Goal: Information Seeking & Learning: Learn about a topic

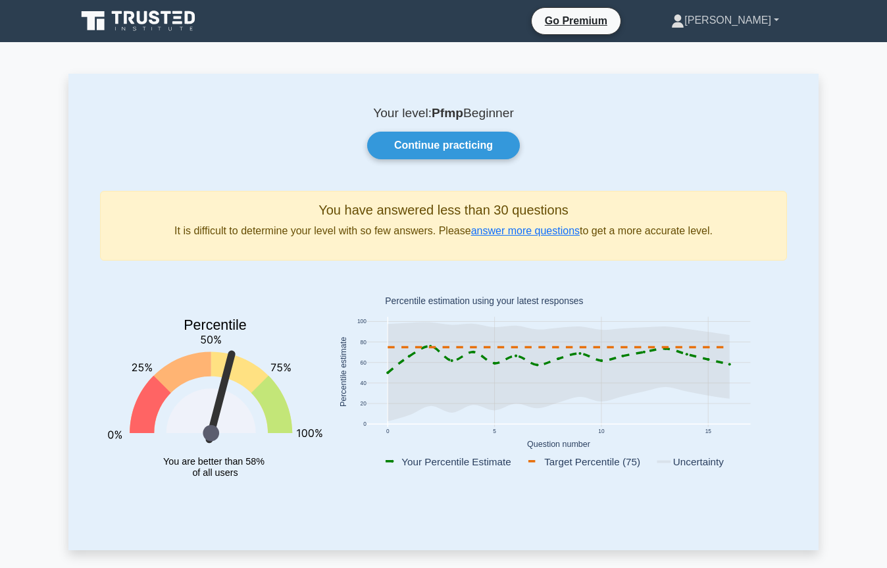
click at [772, 24] on link "[PERSON_NAME]" at bounding box center [725, 20] width 171 height 26
click at [730, 45] on link "Profile" at bounding box center [692, 51] width 104 height 21
click at [166, 22] on icon at bounding box center [167, 17] width 11 height 13
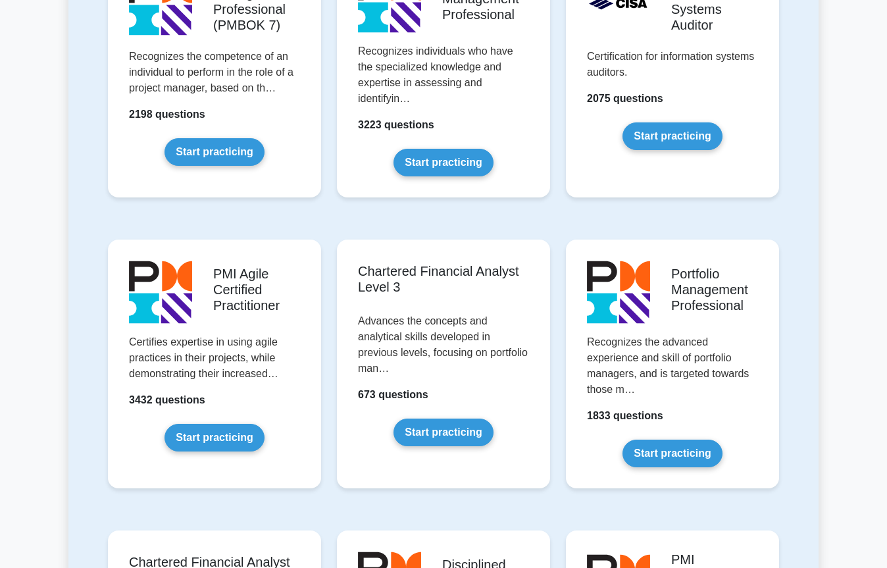
scroll to position [1316, 0]
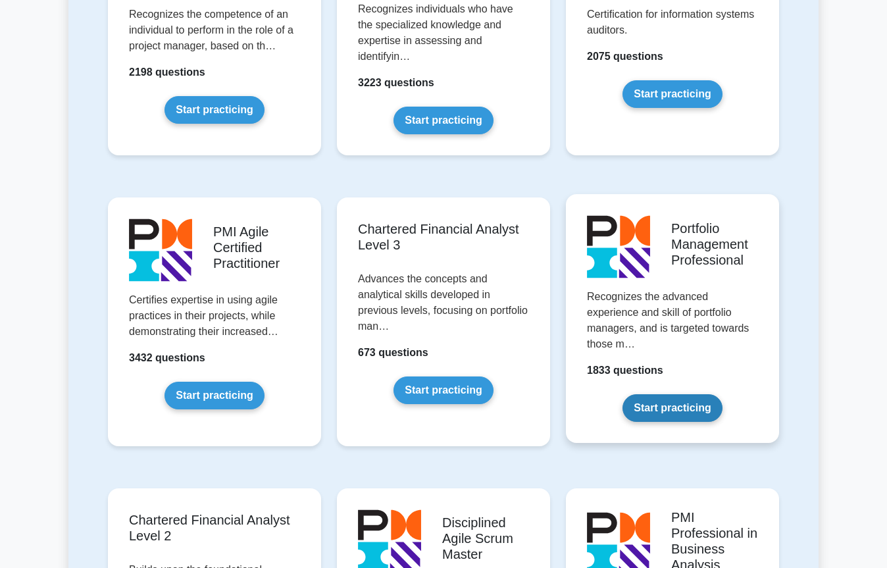
click at [696, 394] on link "Start practicing" at bounding box center [672, 408] width 99 height 28
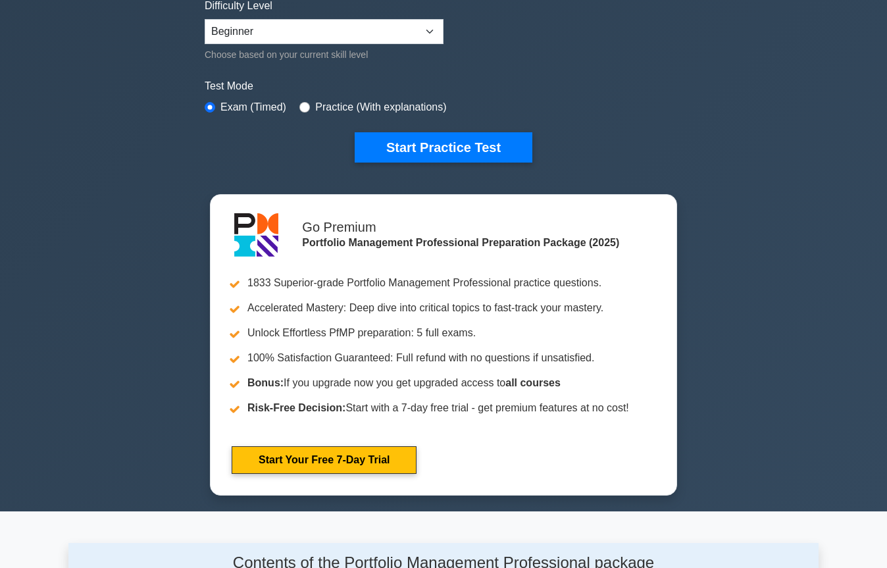
scroll to position [329, 0]
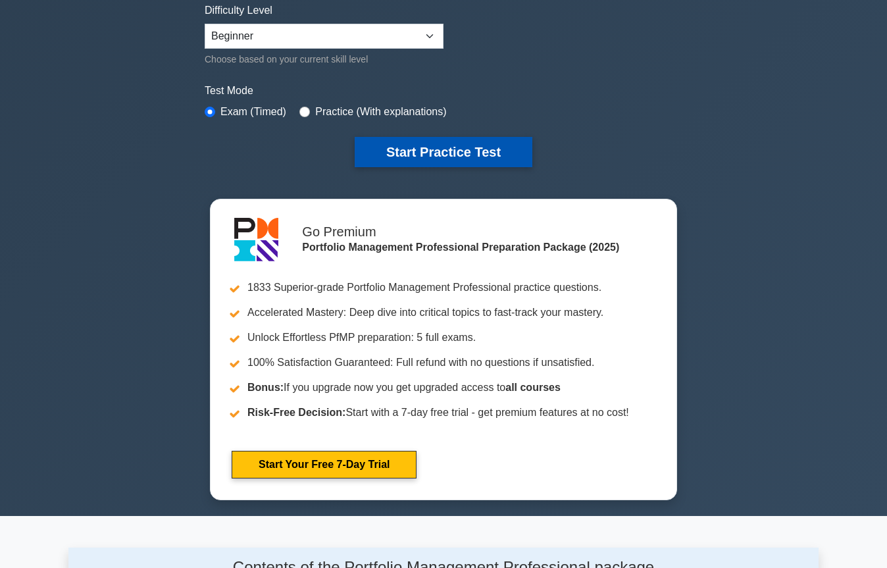
click at [460, 153] on button "Start Practice Test" at bounding box center [444, 152] width 178 height 30
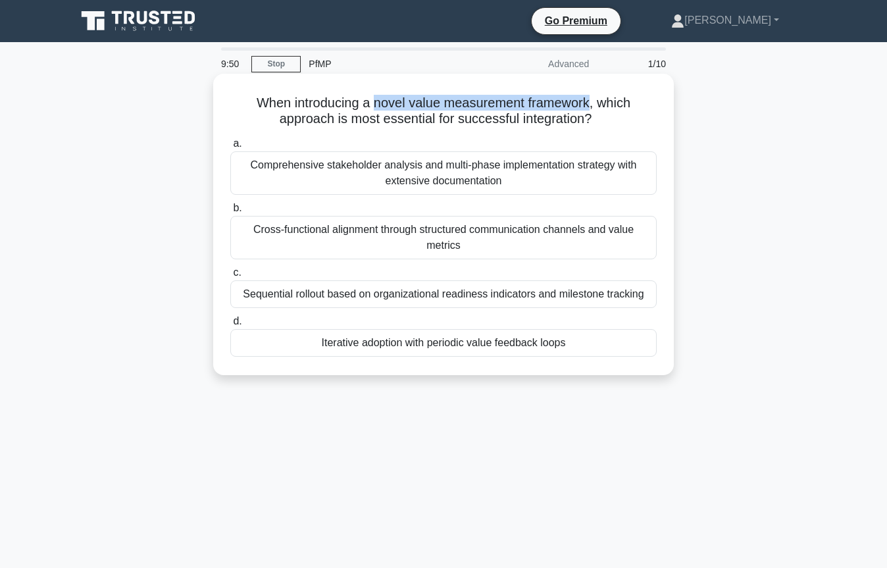
drag, startPoint x: 594, startPoint y: 103, endPoint x: 375, endPoint y: 111, distance: 218.6
click at [375, 111] on h5 "When introducing a novel value measurement framework, which approach is most es…" at bounding box center [443, 111] width 429 height 33
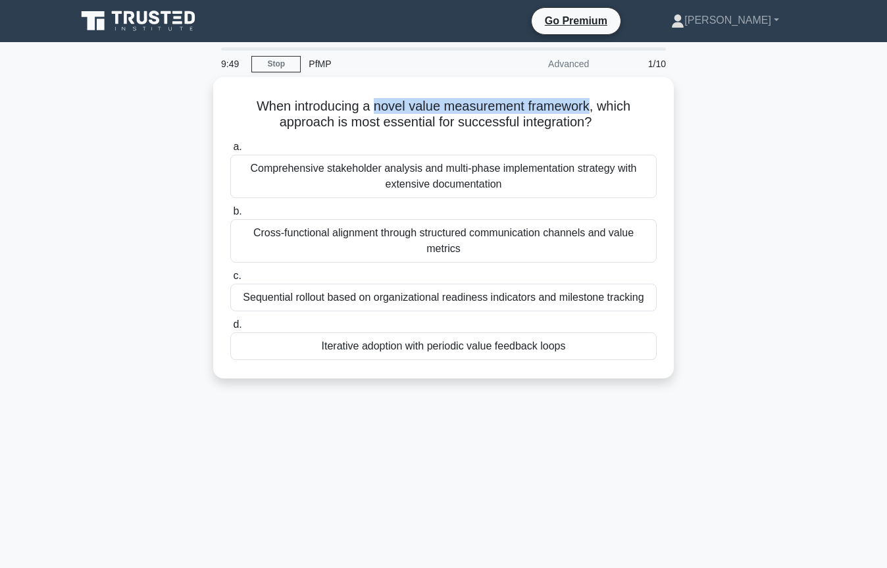
copy h5 "novel value measurement framework"
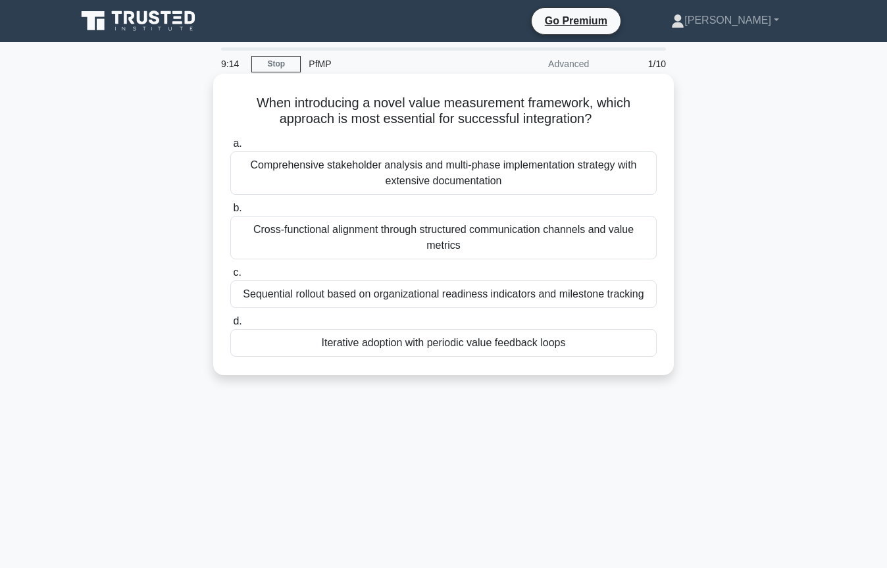
click at [452, 178] on div "Comprehensive stakeholder analysis and multi-phase implementation strategy with…" at bounding box center [443, 172] width 426 height 43
click at [230, 148] on input "a. Comprehensive stakeholder analysis and multi-phase implementation strategy w…" at bounding box center [230, 144] width 0 height 9
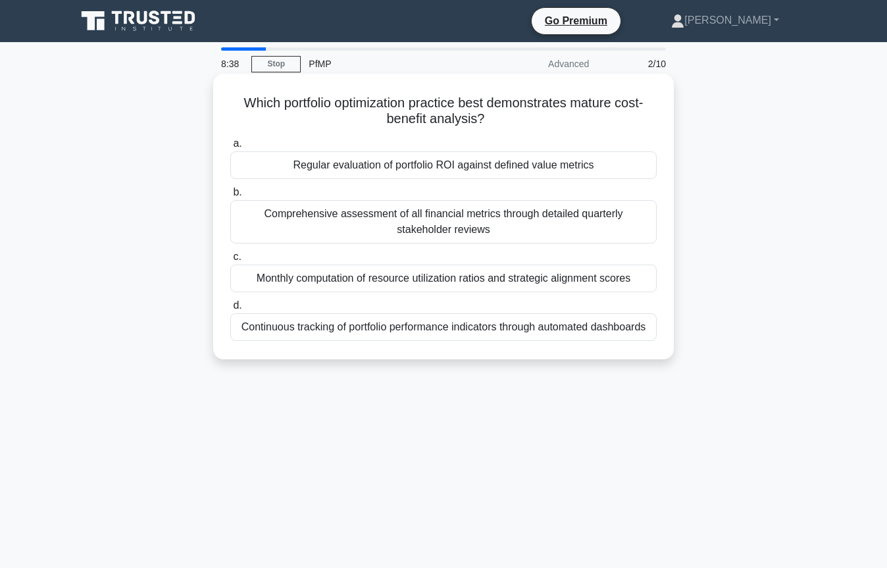
click at [451, 169] on div "Regular evaluation of portfolio ROI against defined value metrics" at bounding box center [443, 165] width 426 height 28
click at [230, 148] on input "a. Regular evaluation of portfolio ROI against defined value metrics" at bounding box center [230, 144] width 0 height 9
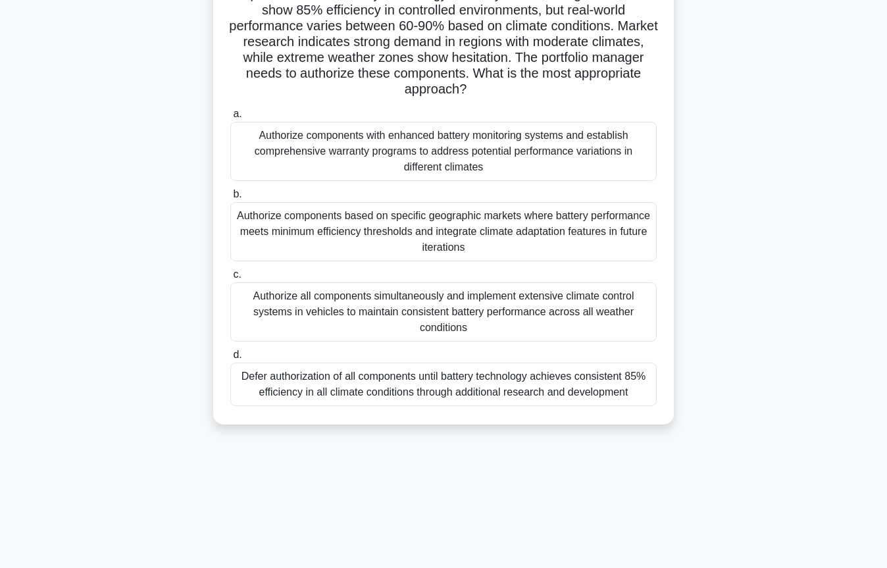
scroll to position [143, 0]
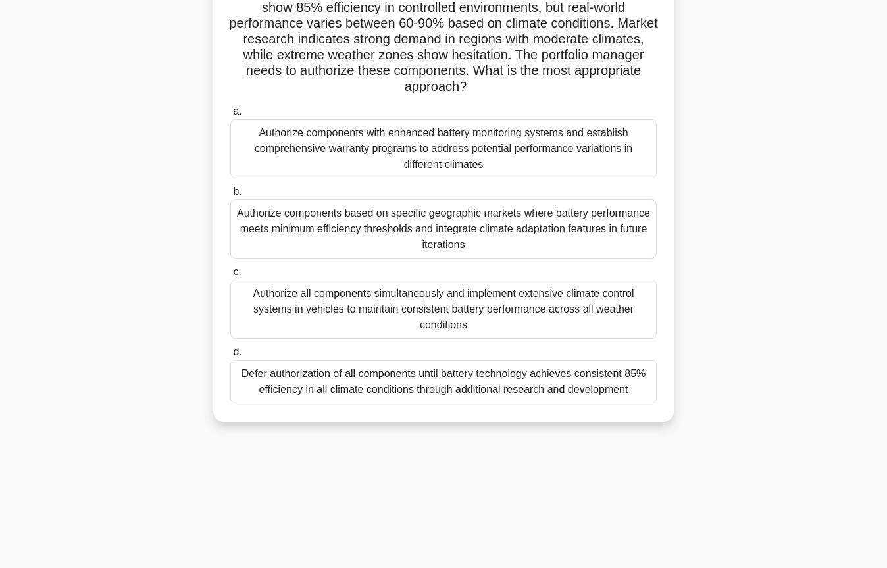
click at [540, 247] on div "Authorize components based on specific geographic markets where battery perform…" at bounding box center [443, 228] width 426 height 59
click at [230, 196] on input "b. Authorize components based on specific geographic markets where battery perf…" at bounding box center [230, 192] width 0 height 9
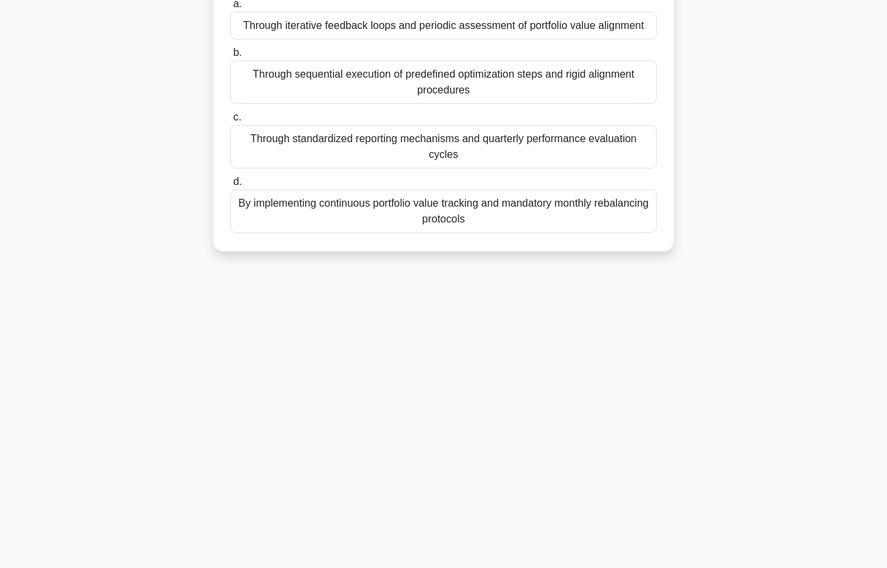
scroll to position [0, 0]
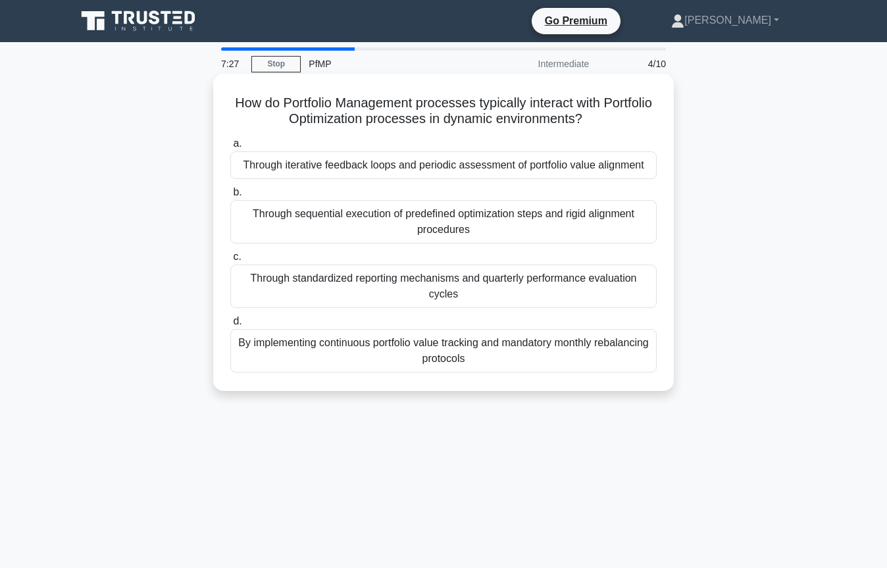
click at [469, 164] on div "Through iterative feedback loops and periodic assessment of portfolio value ali…" at bounding box center [443, 165] width 426 height 28
click at [230, 148] on input "a. Through iterative feedback loops and periodic assessment of portfolio value …" at bounding box center [230, 144] width 0 height 9
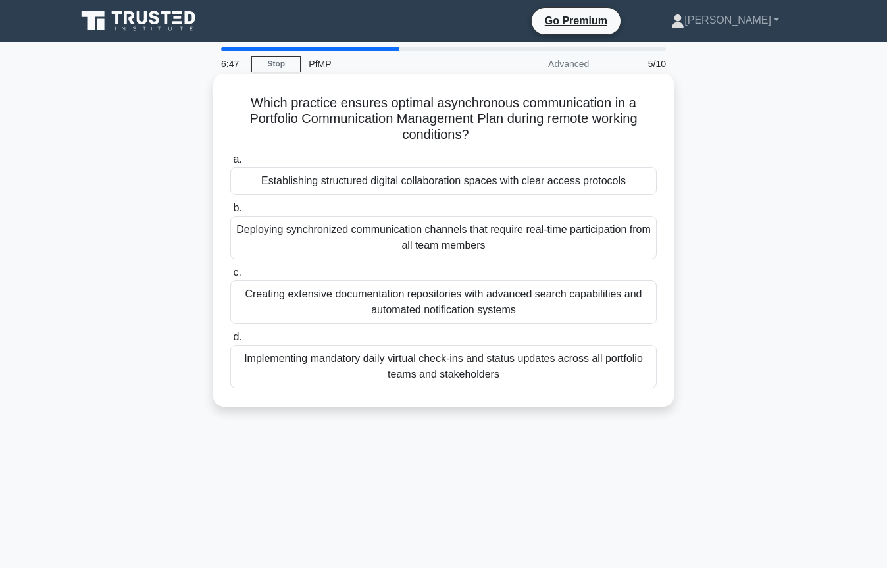
click at [497, 367] on div "Implementing mandatory daily virtual check-ins and status updates across all po…" at bounding box center [443, 366] width 426 height 43
click at [230, 342] on input "d. Implementing mandatory daily virtual check-ins and status updates across all…" at bounding box center [230, 337] width 0 height 9
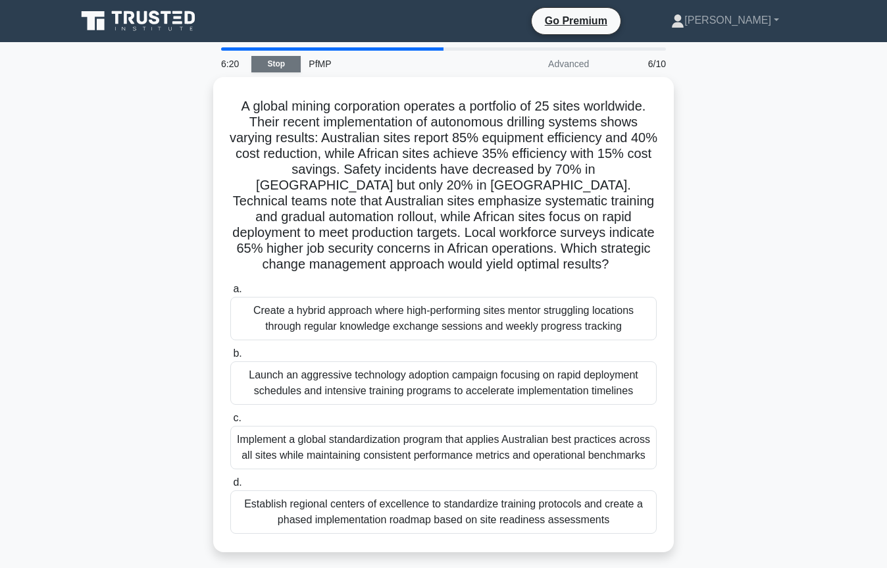
click at [287, 66] on link "Stop" at bounding box center [275, 64] width 49 height 16
